Goal: Transaction & Acquisition: Download file/media

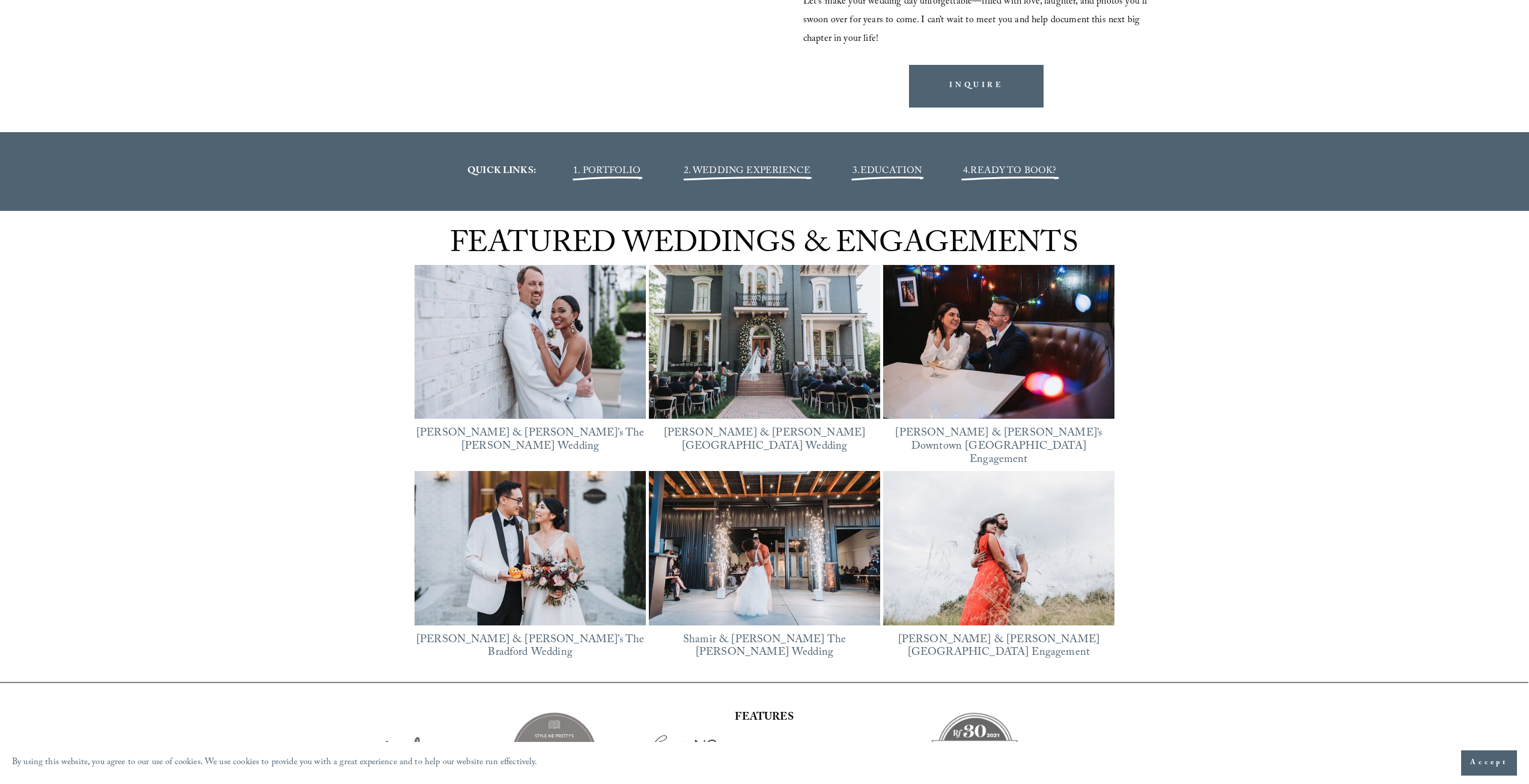
scroll to position [1742, 0]
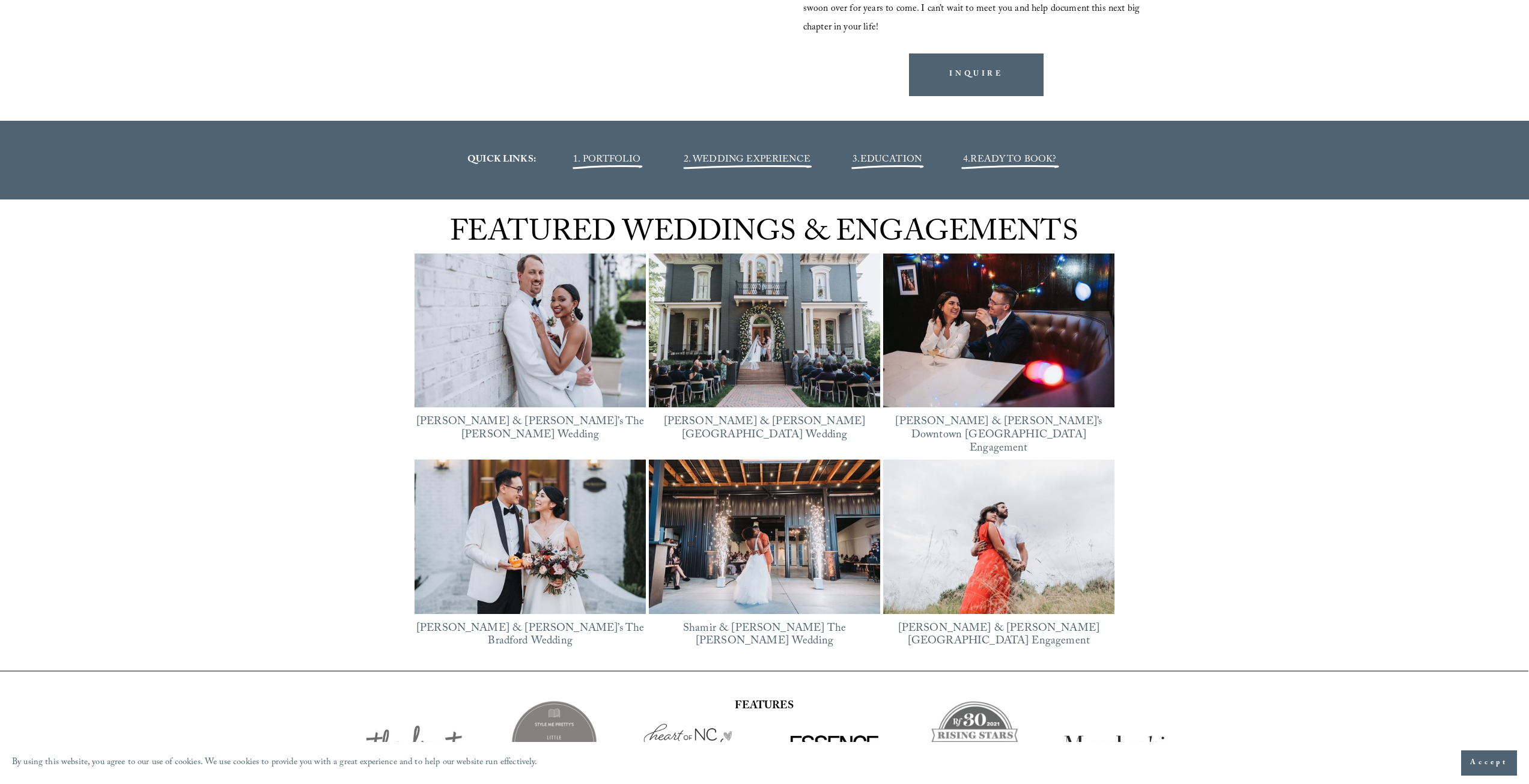
click at [886, 158] on span "EDUCATION" at bounding box center [890, 160] width 61 height 16
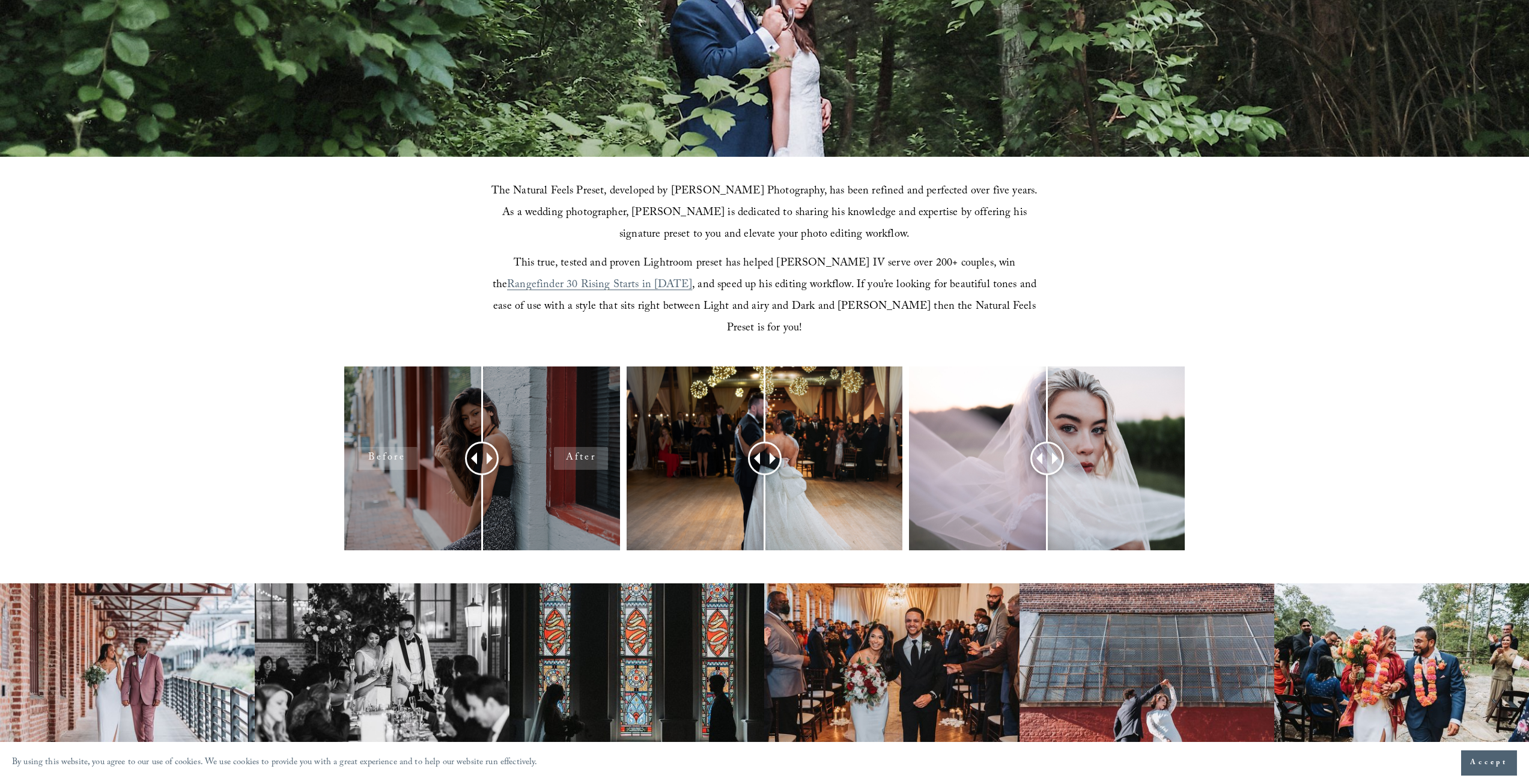
scroll to position [480, 0]
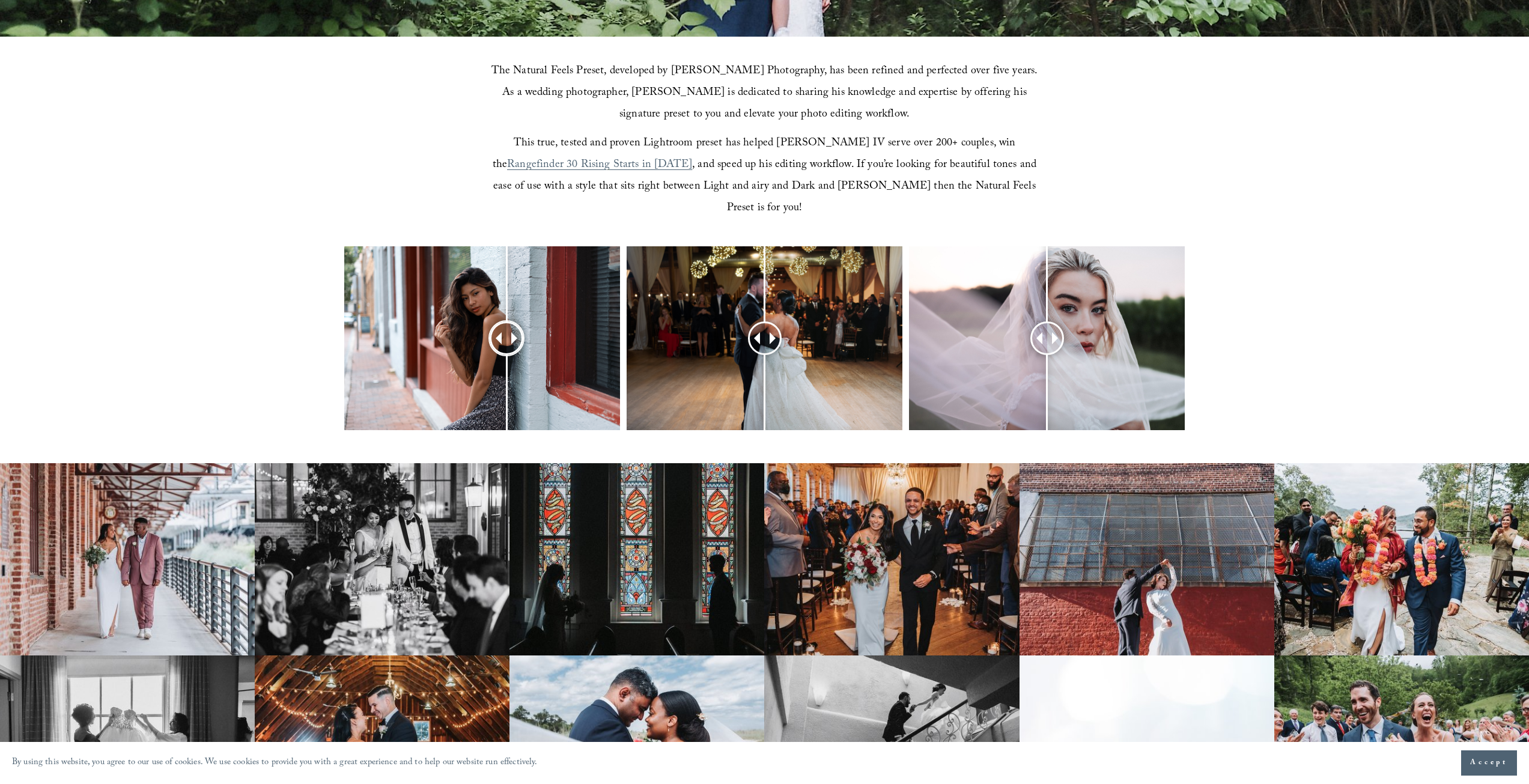
drag, startPoint x: 489, startPoint y: 323, endPoint x: 507, endPoint y: 354, distance: 35.8
click at [507, 354] on div at bounding box center [507, 338] width 31 height 31
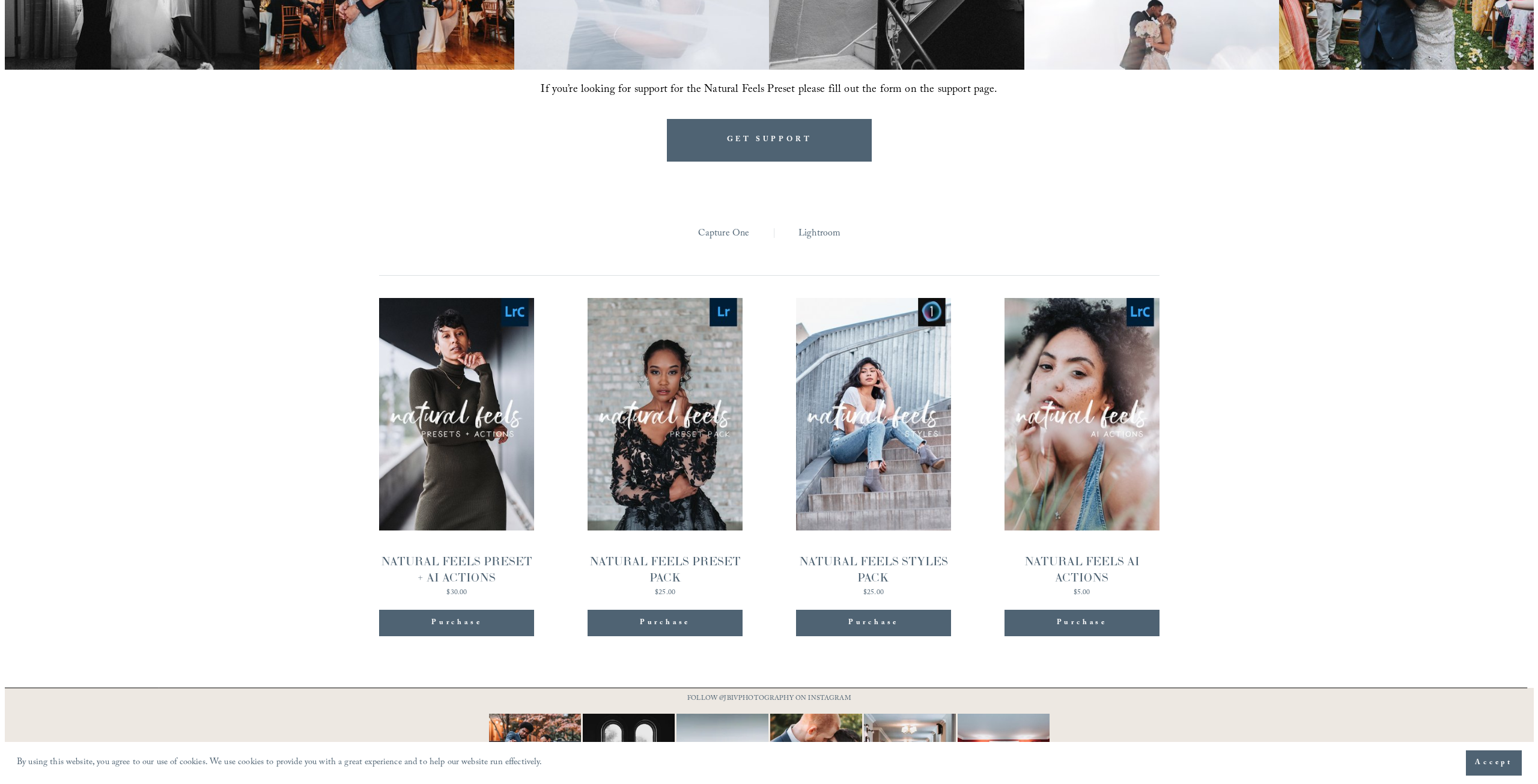
scroll to position [1261, 0]
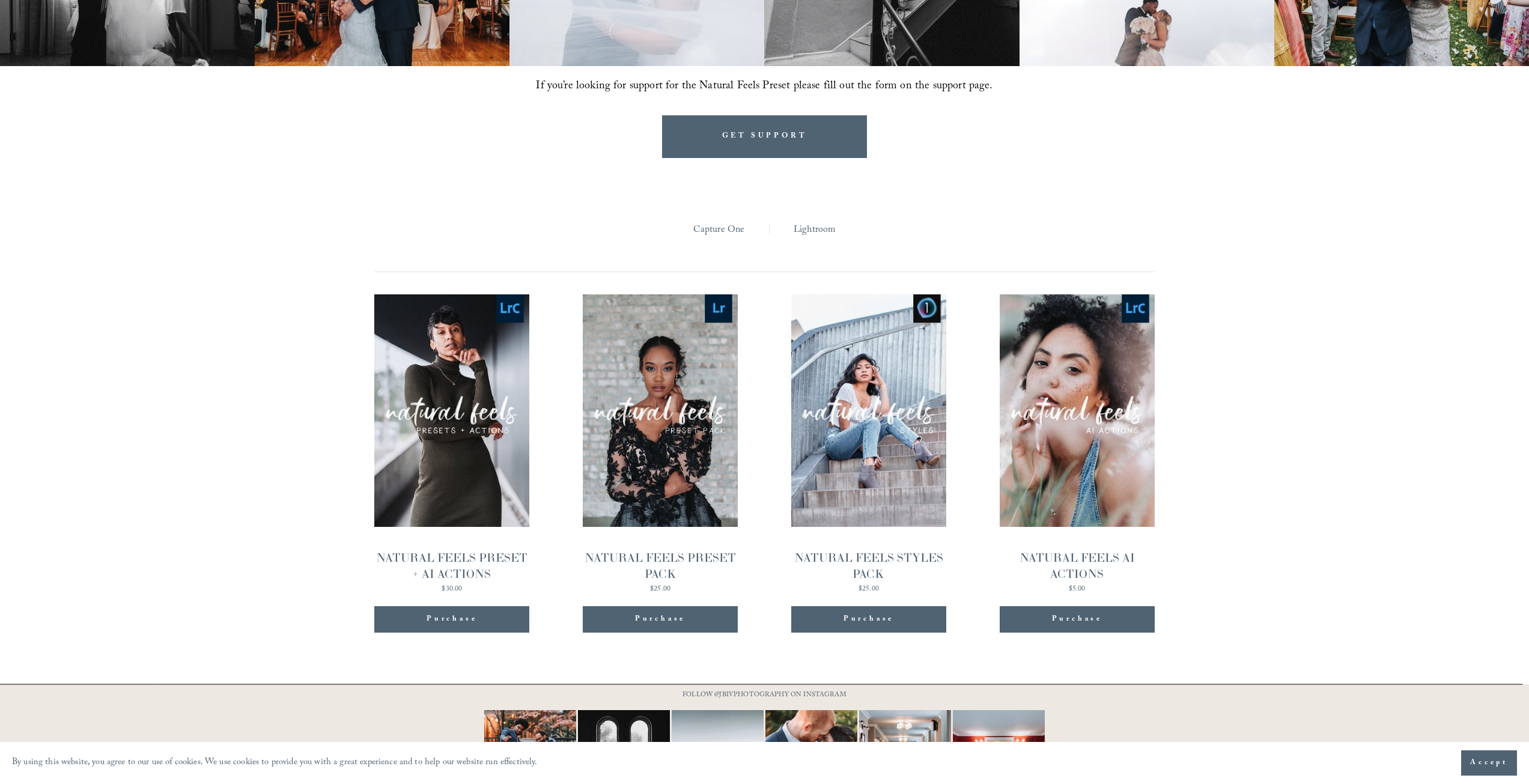
click at [668, 373] on span "Quick View" at bounding box center [659, 388] width 75 height 33
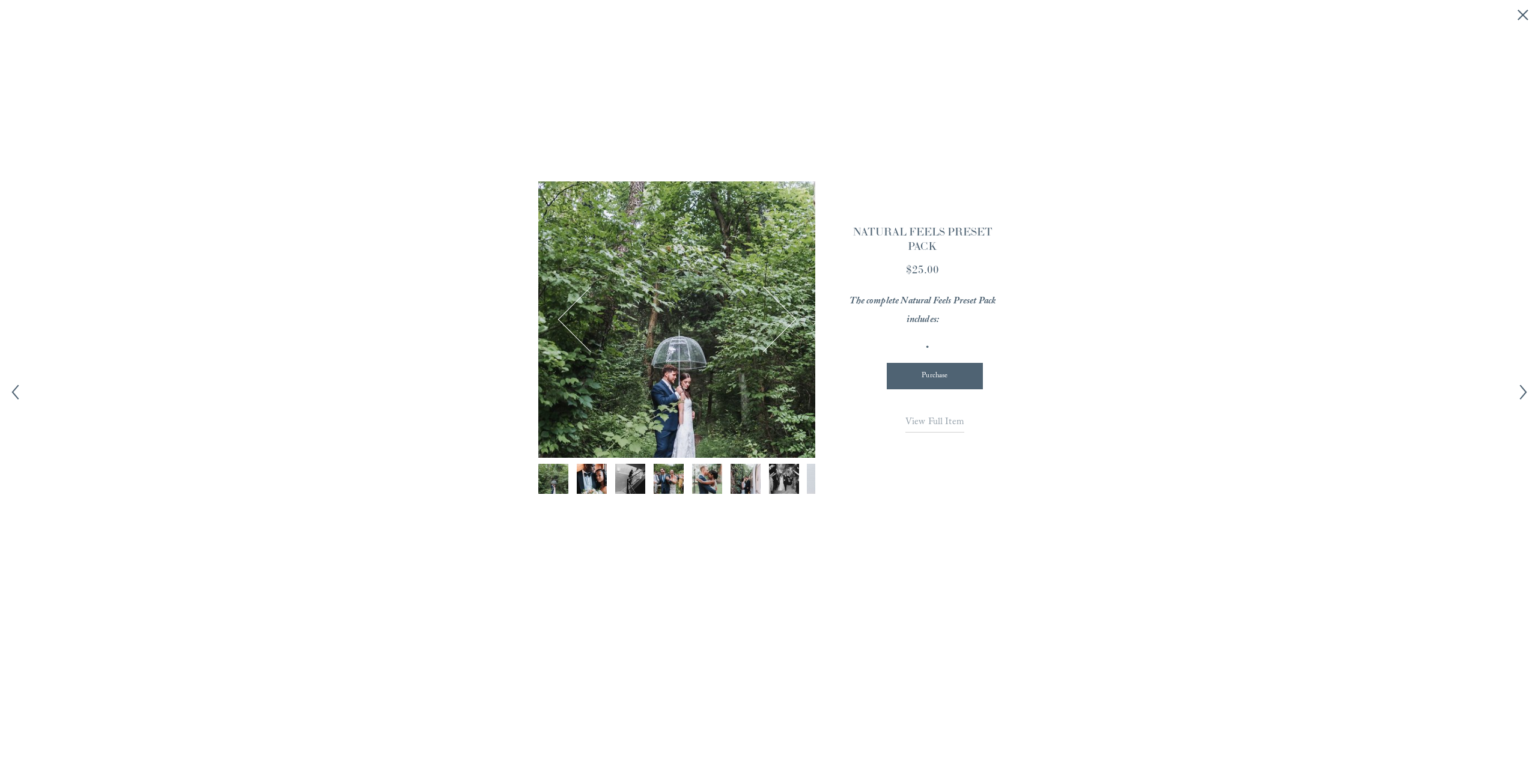
click at [582, 471] on img "Image 2 of 12" at bounding box center [592, 478] width 45 height 30
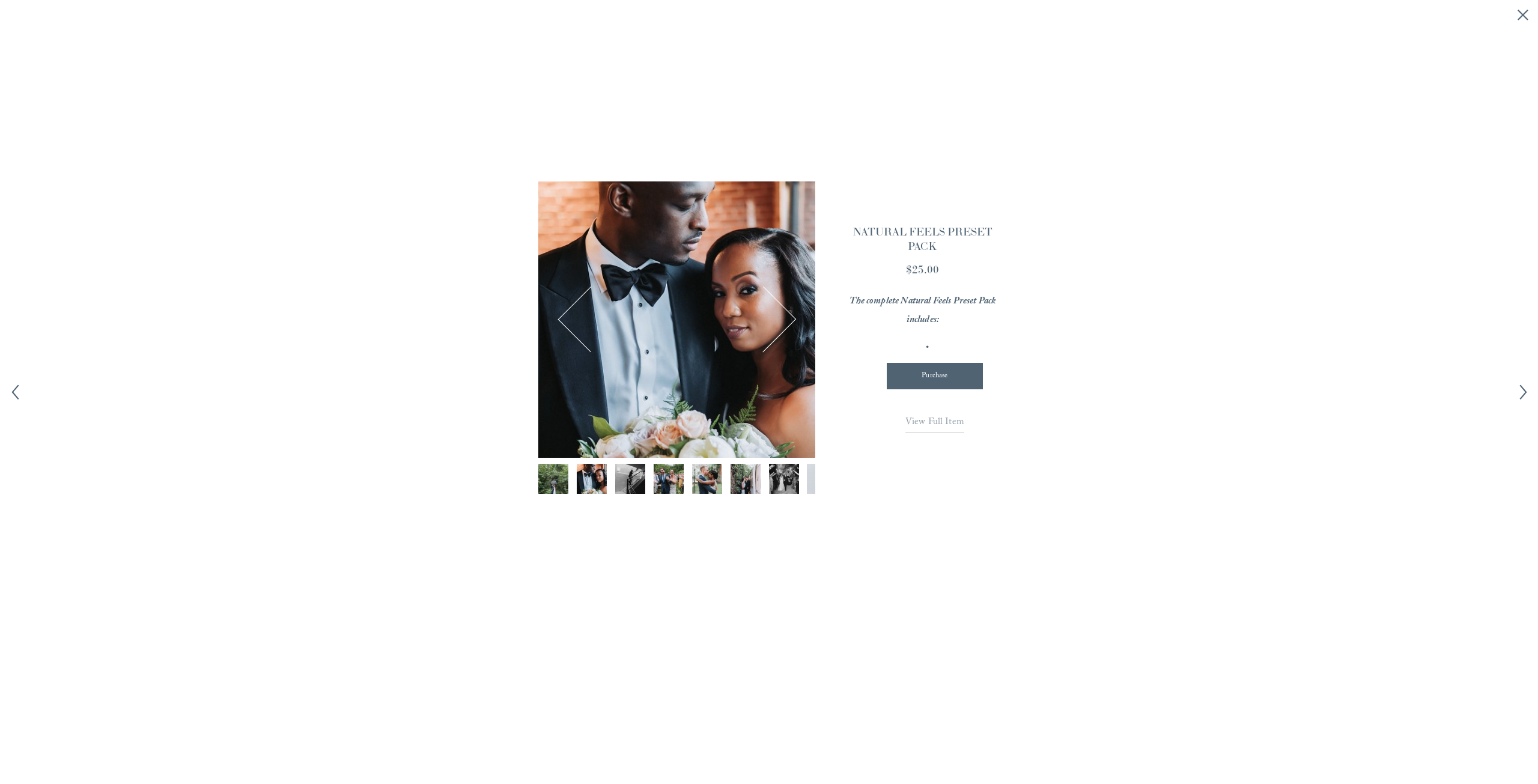
click at [629, 472] on img "Image 3 of 12" at bounding box center [630, 478] width 45 height 30
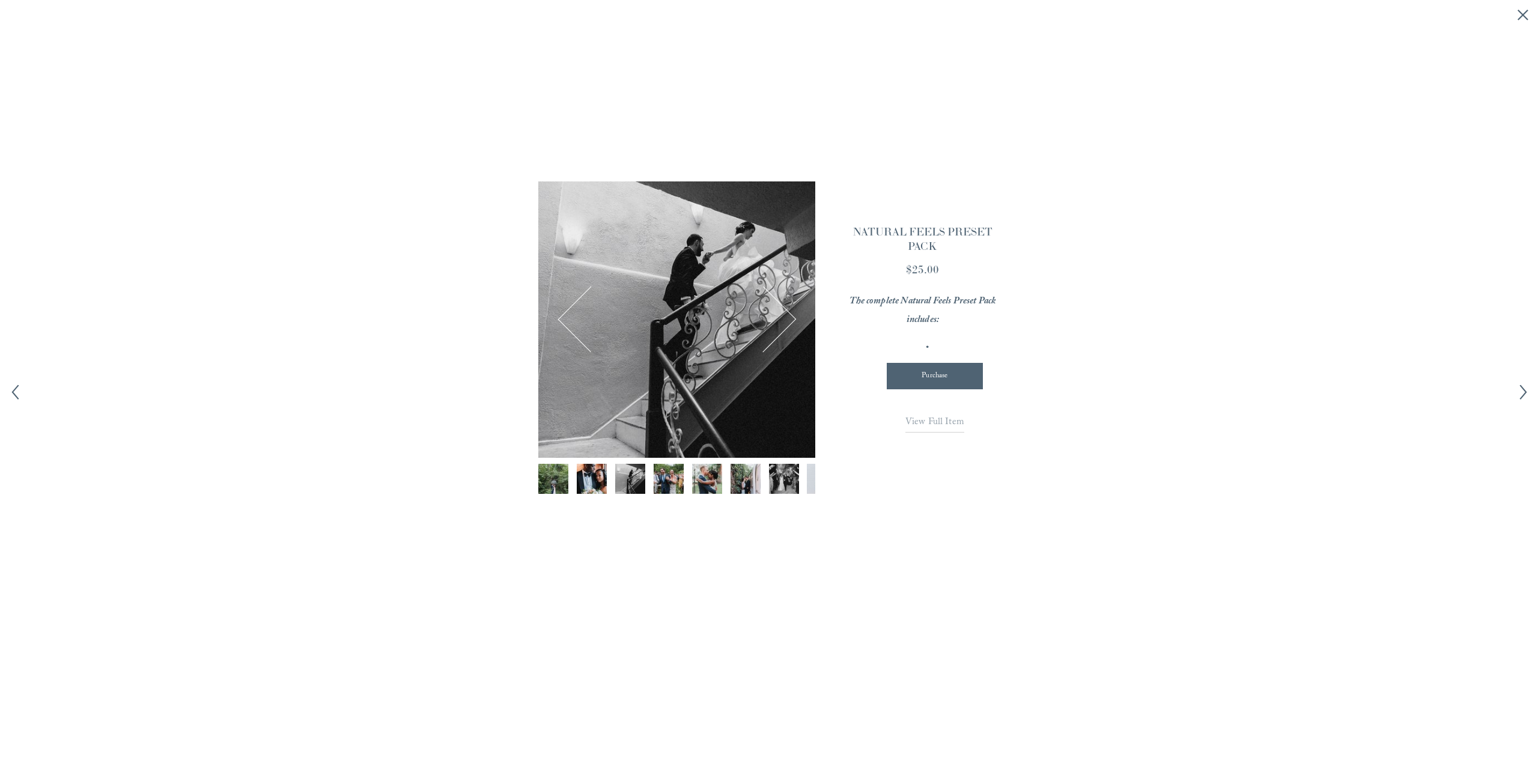
click at [658, 477] on img "Image 4 of 12" at bounding box center [668, 478] width 45 height 30
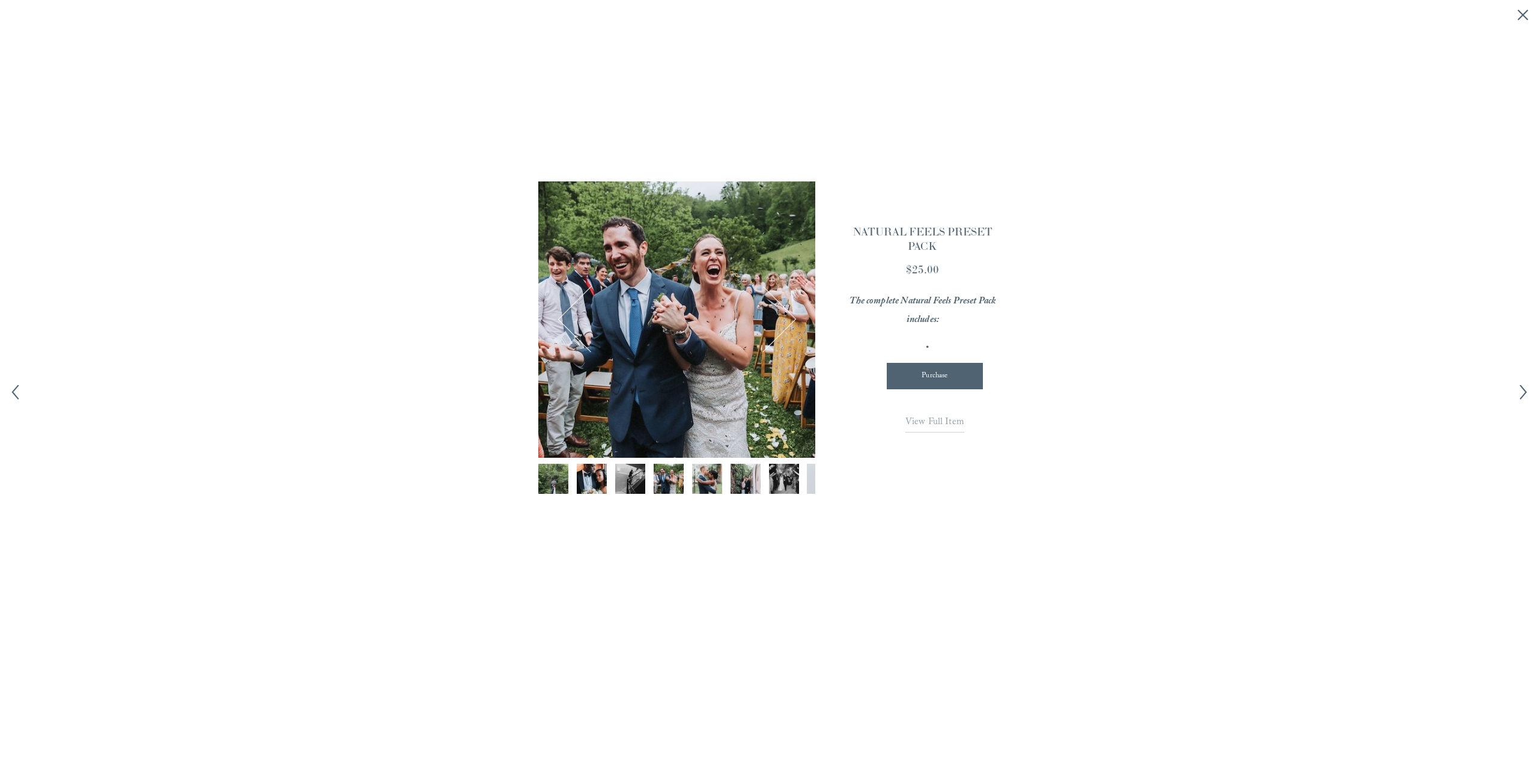
click at [701, 480] on img "Image 5 of 12" at bounding box center [707, 478] width 45 height 30
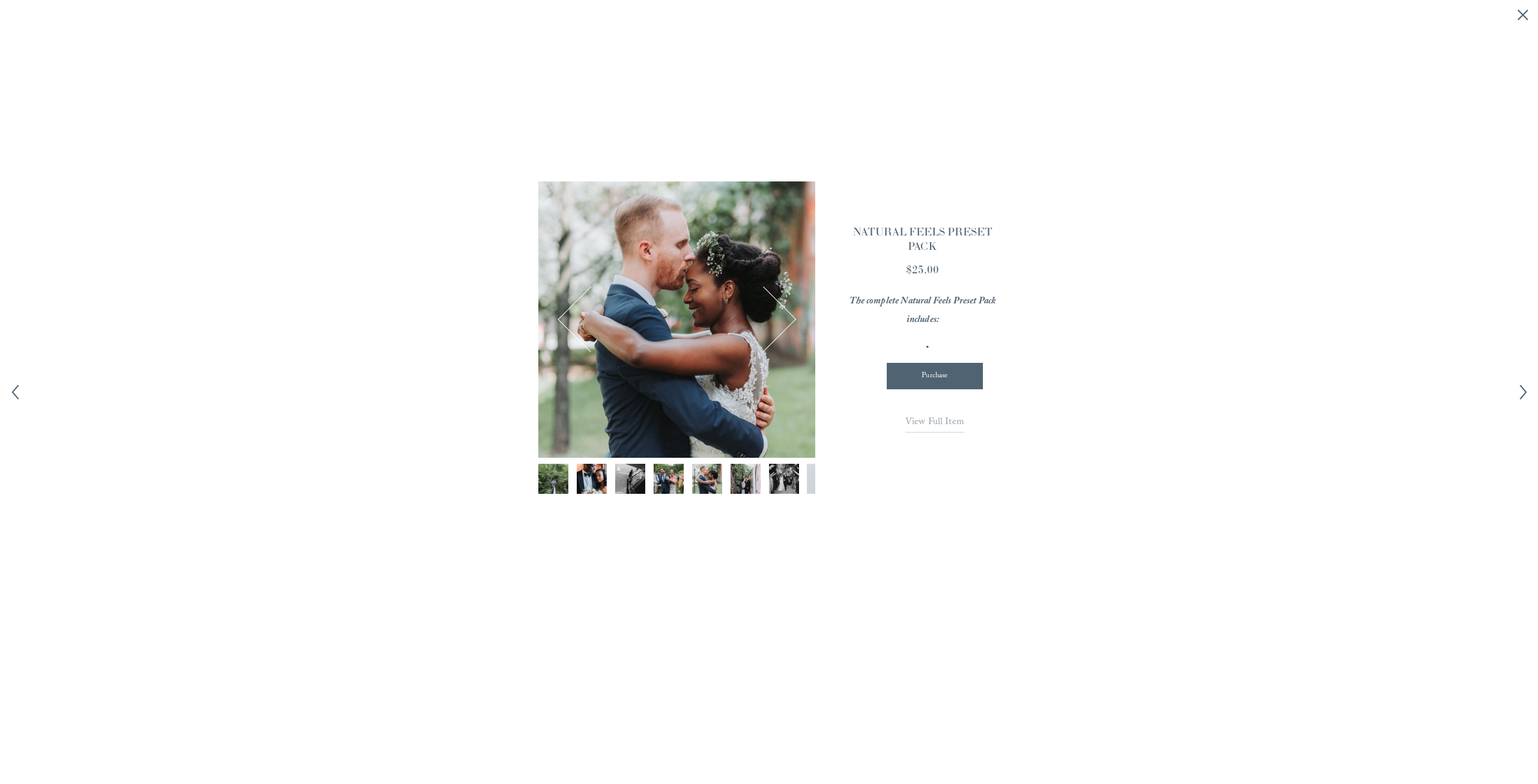
click at [737, 478] on img "Image 6 of 12" at bounding box center [746, 478] width 45 height 30
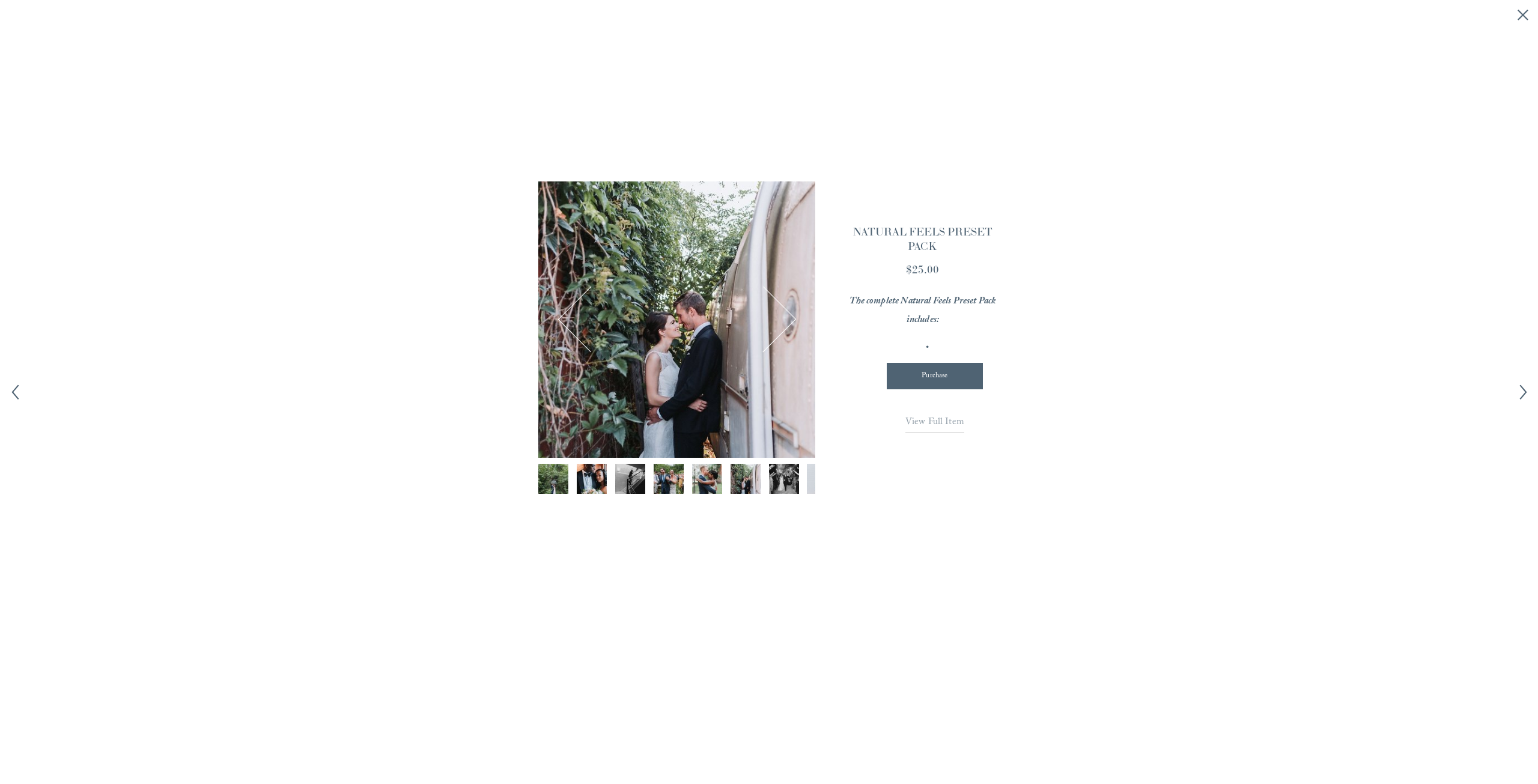
click at [961, 377] on div "Purchase" at bounding box center [934, 376] width 75 height 12
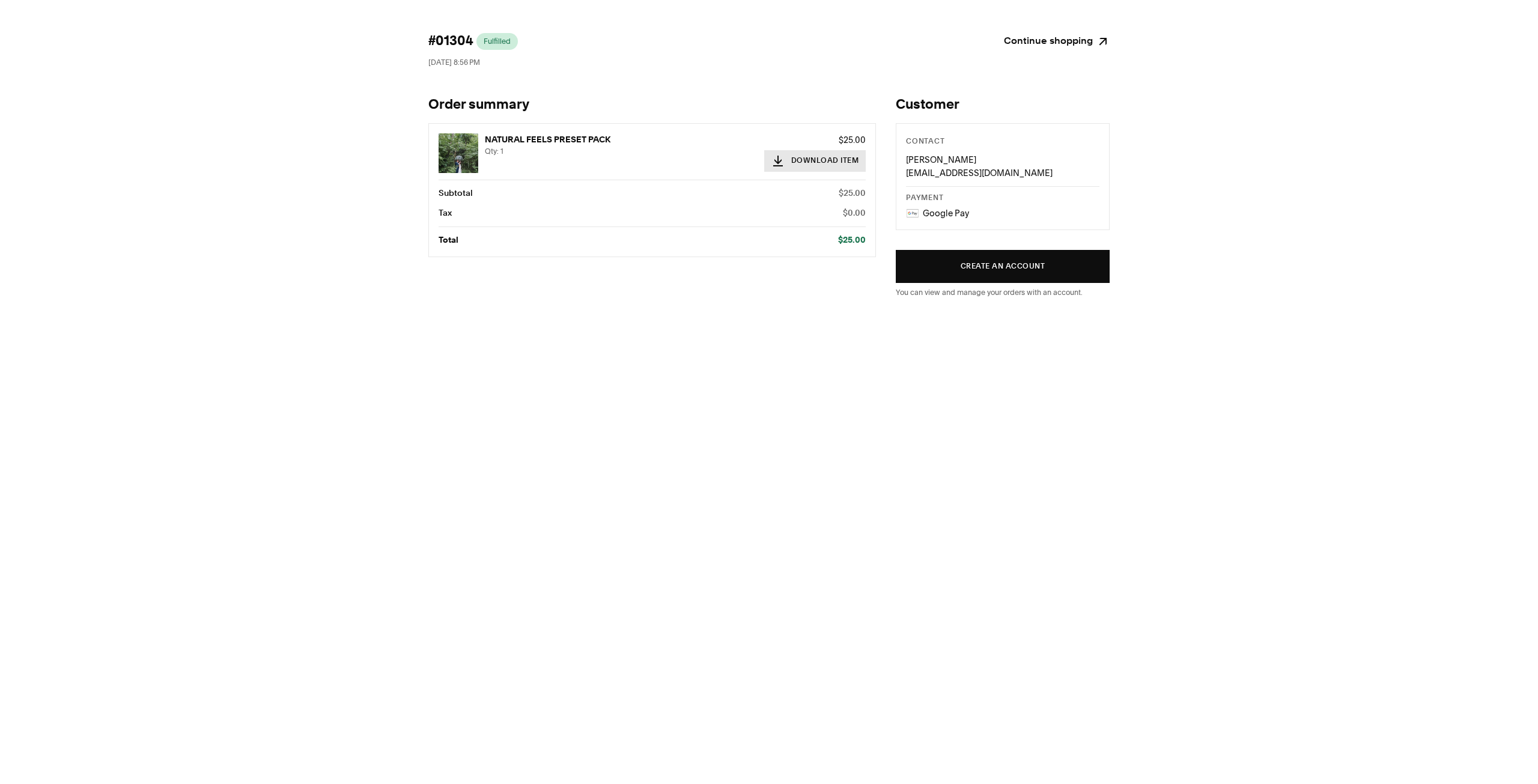
click at [810, 161] on button "Download Item" at bounding box center [815, 161] width 102 height 22
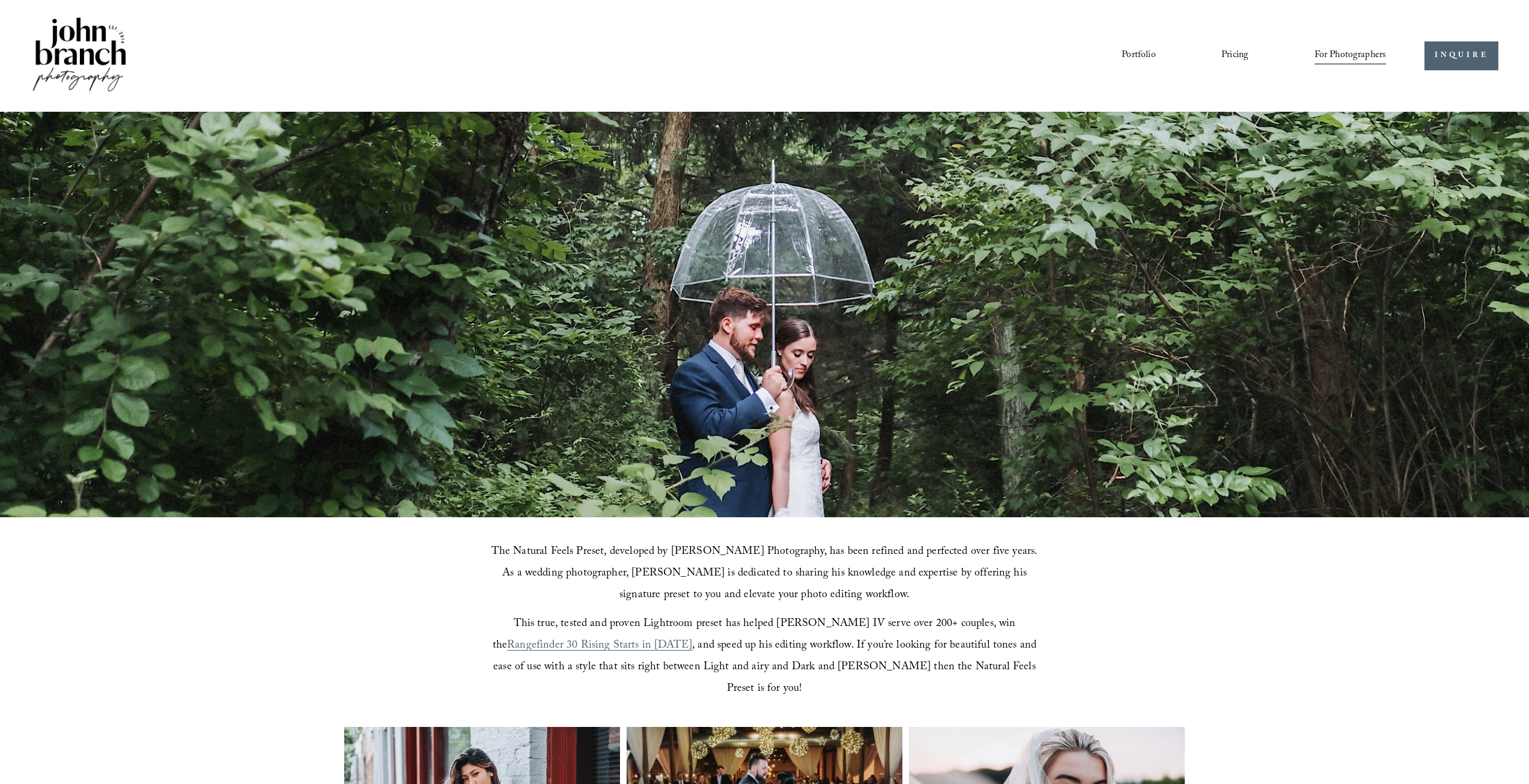
scroll to position [1261, 0]
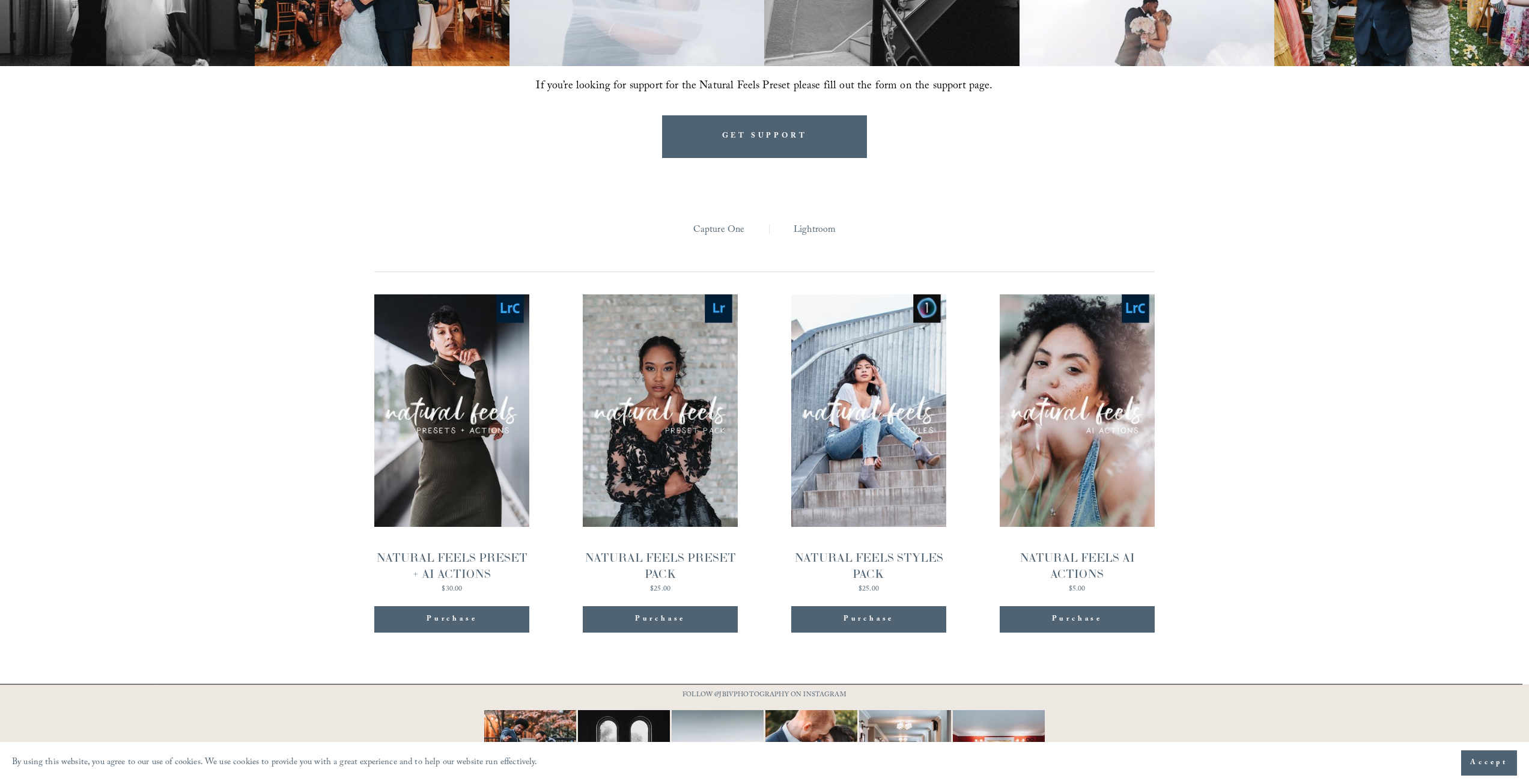
click at [862, 467] on link "Quick View NATURAL FEELS STYLES PACK $25.00" at bounding box center [869, 444] width 155 height 298
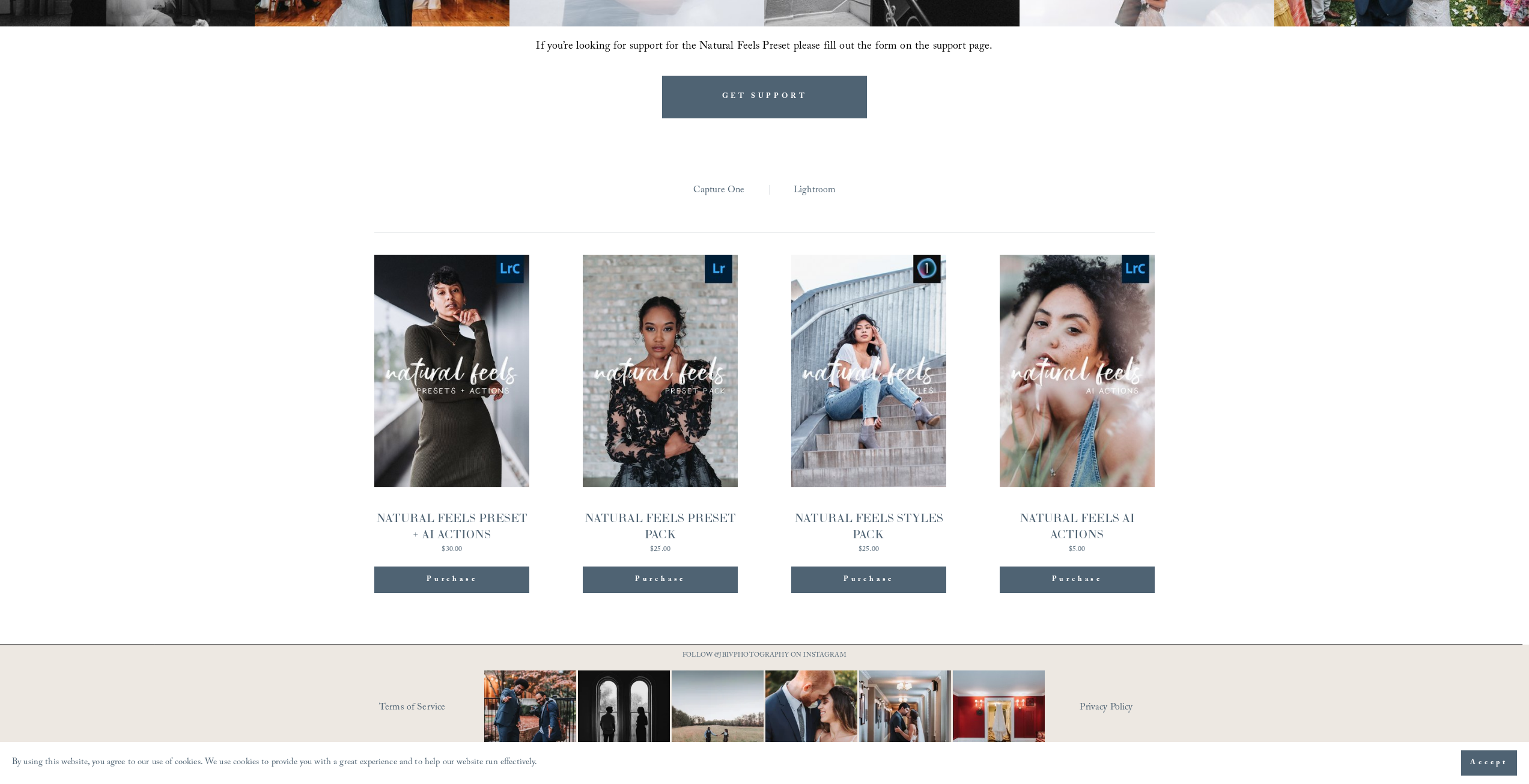
scroll to position [1303, 0]
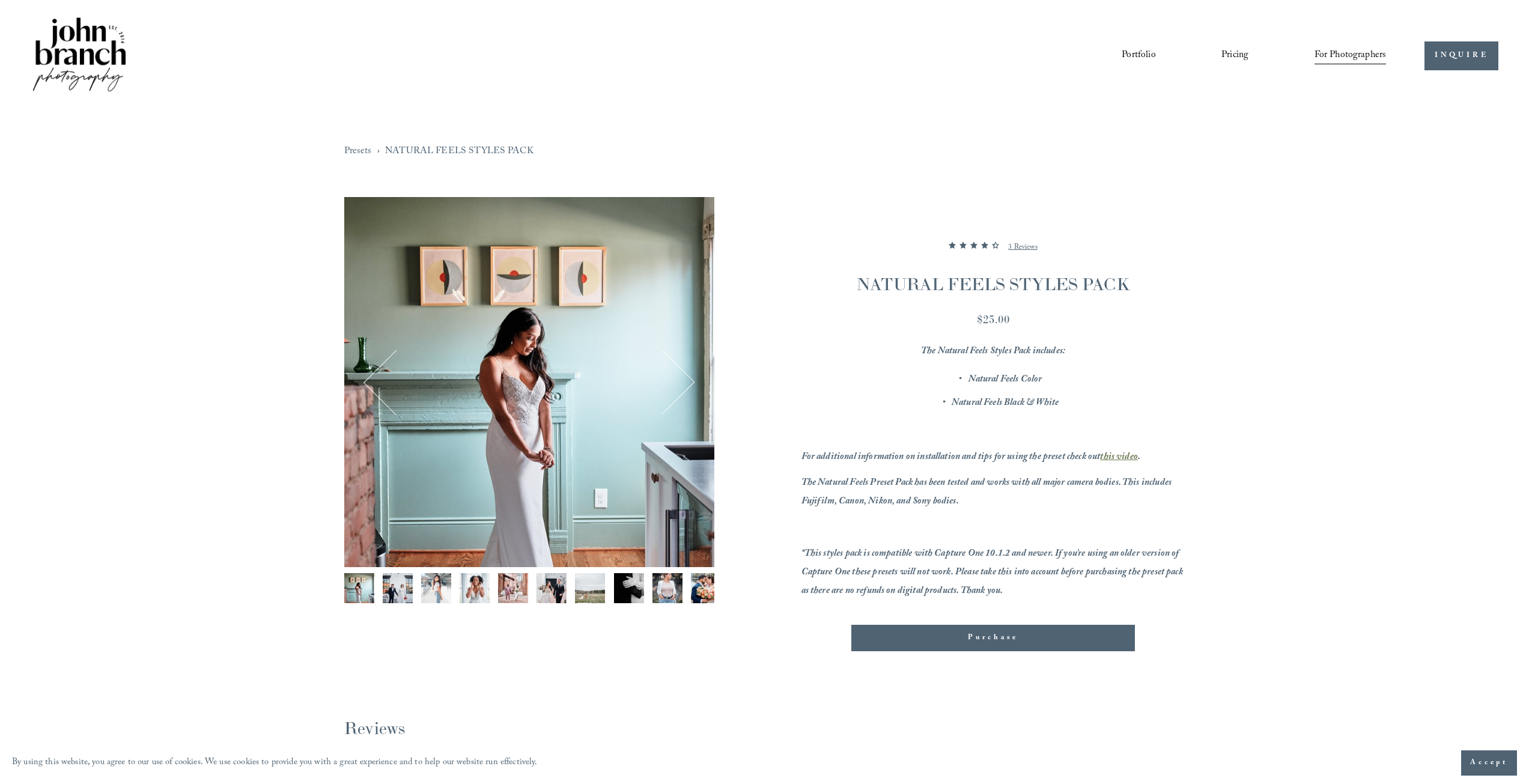
click at [394, 594] on img "Image 2 of 13" at bounding box center [397, 588] width 30 height 30
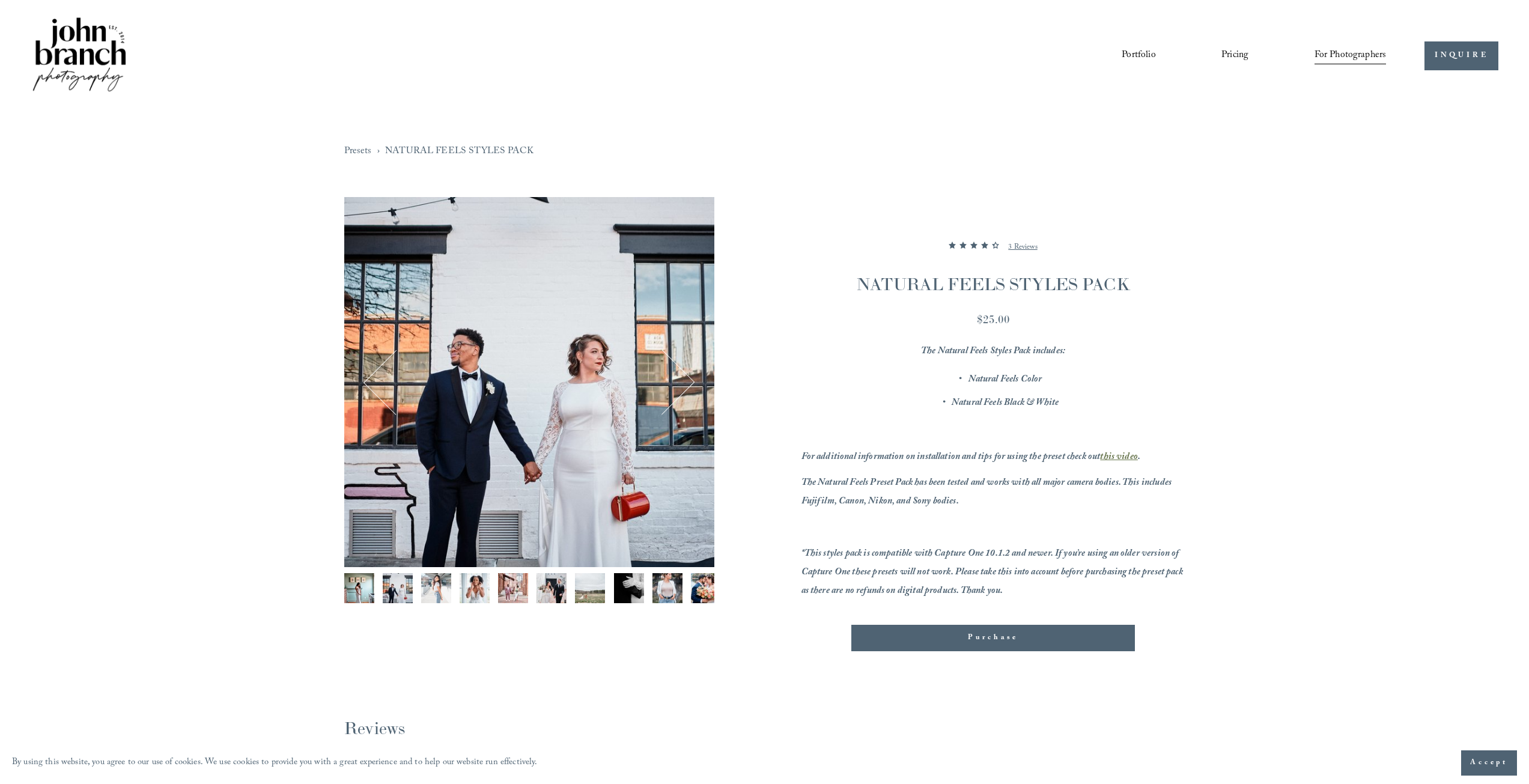
click at [429, 598] on img "Image 3 of 13" at bounding box center [436, 588] width 30 height 30
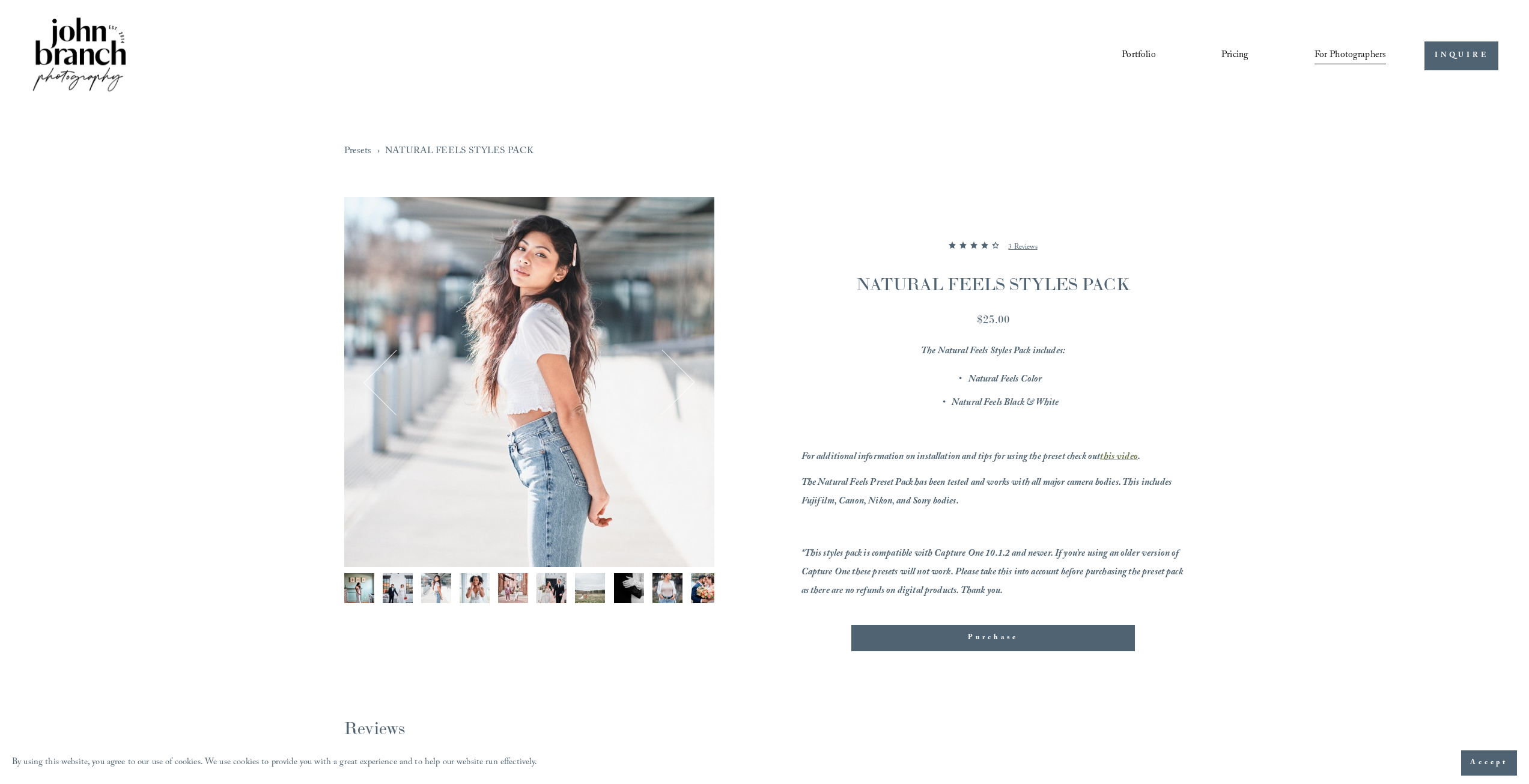
click at [466, 596] on img "Image 4 of 13" at bounding box center [474, 588] width 30 height 30
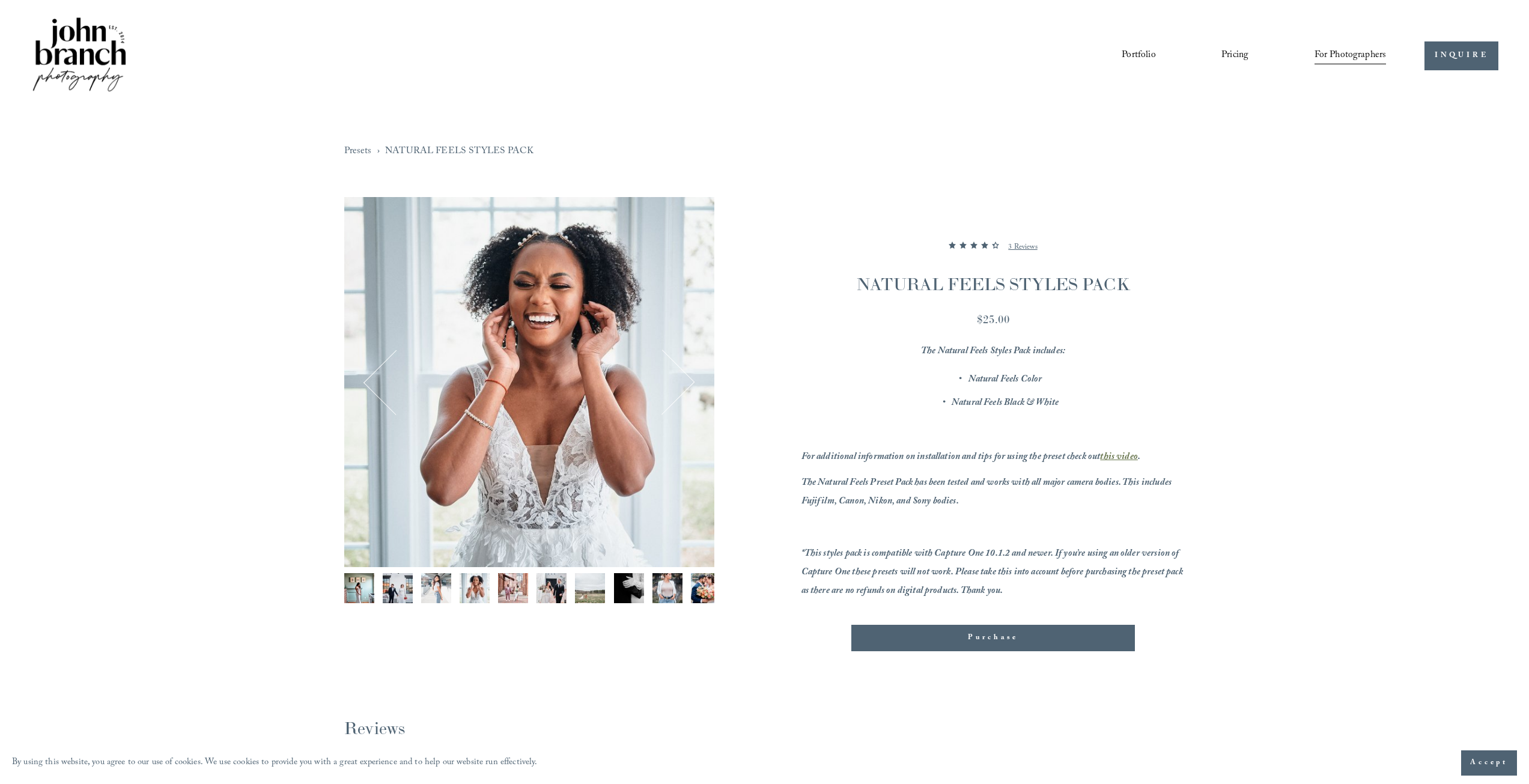
click at [558, 588] on img "Image 6 of 13" at bounding box center [551, 588] width 30 height 30
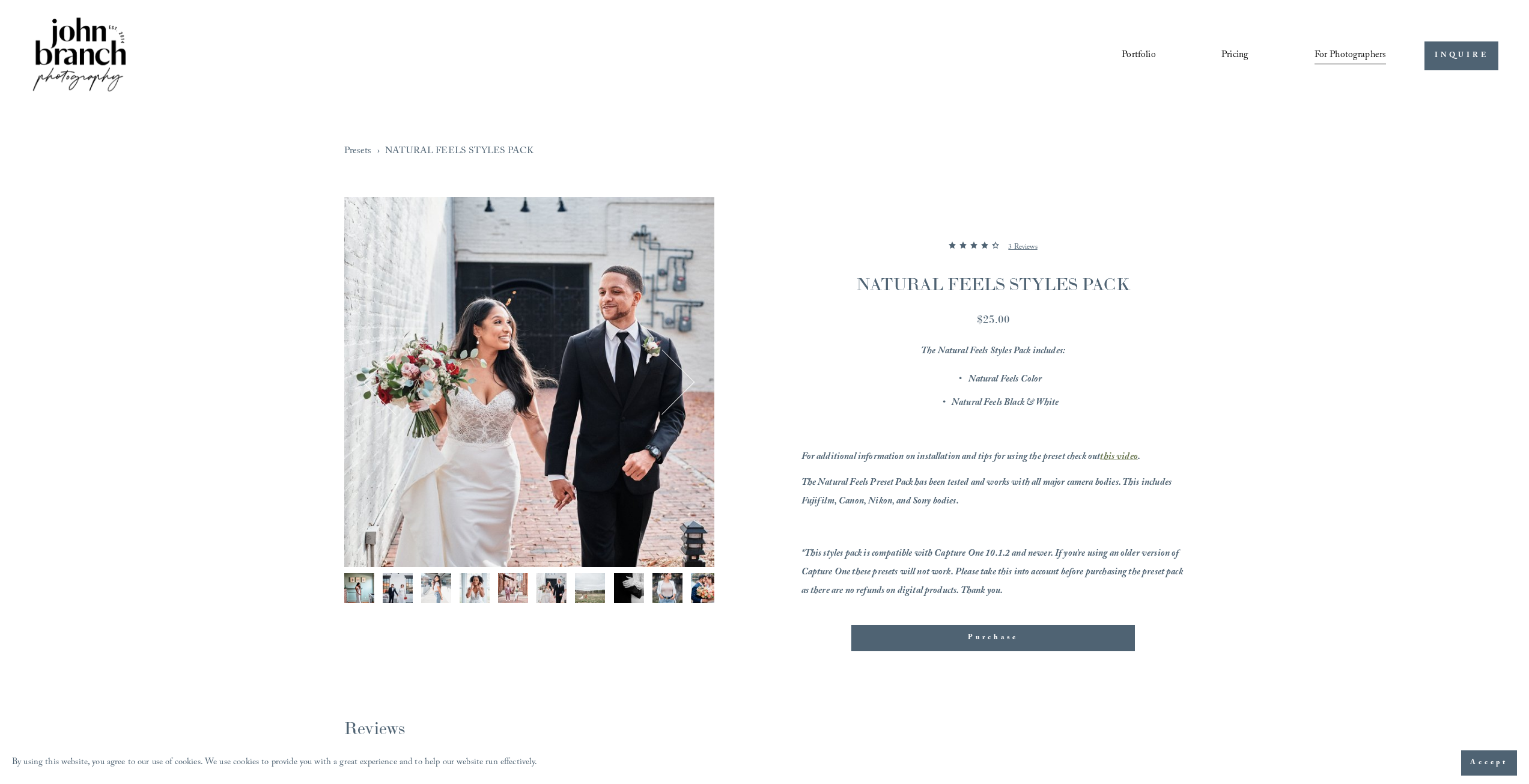
click at [592, 591] on img "Image 7 of 13" at bounding box center [589, 588] width 30 height 30
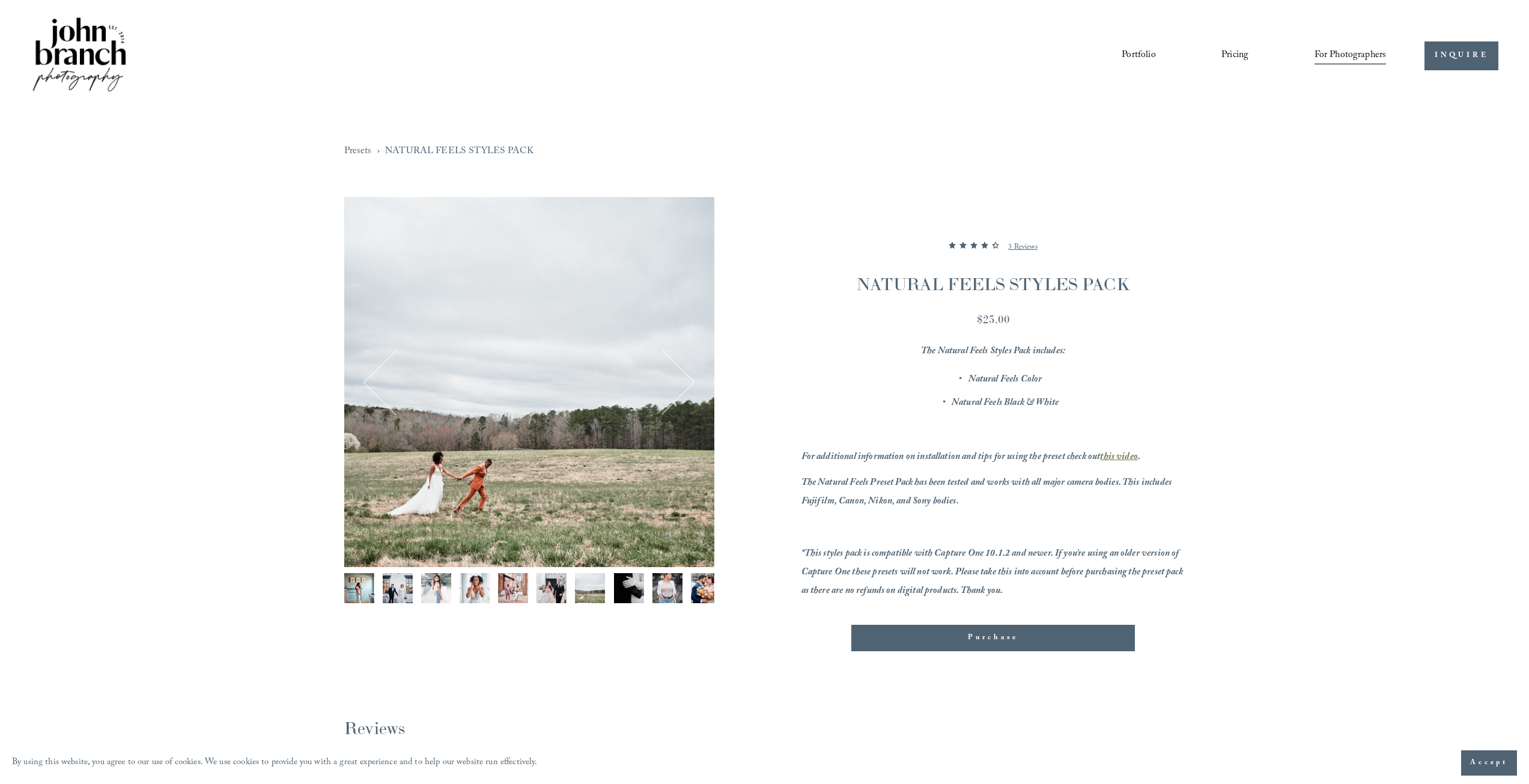
click at [647, 596] on div "Gallery thumbnails" at bounding box center [528, 591] width 370 height 36
click at [674, 596] on img "Image 9 of 13" at bounding box center [667, 588] width 30 height 30
